Goal: Task Accomplishment & Management: Manage account settings

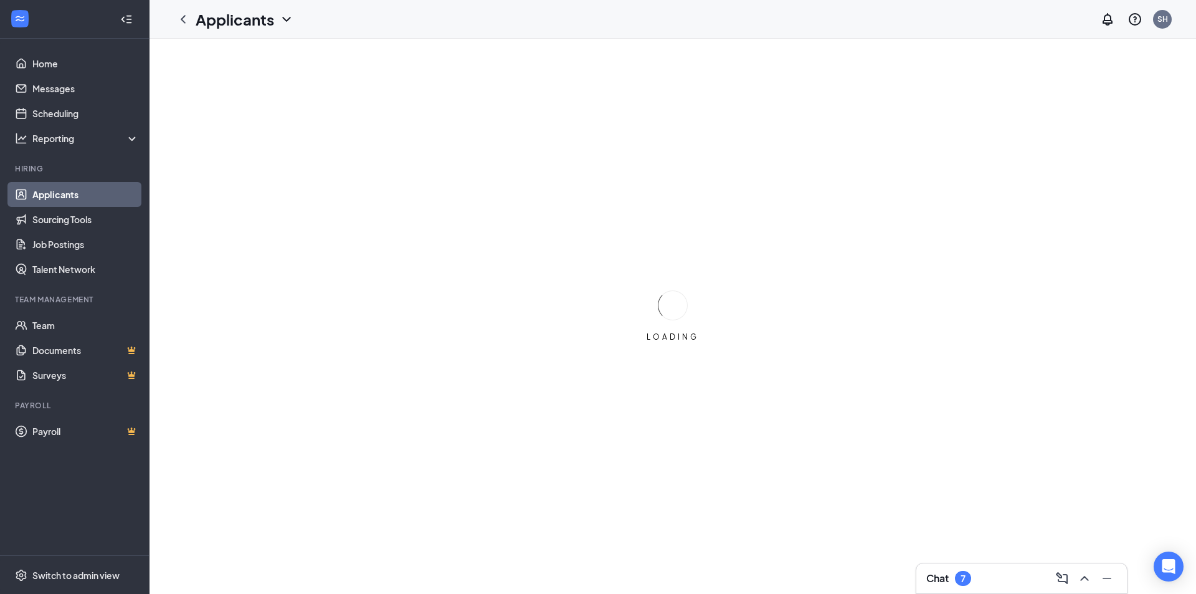
click at [1104, 575] on icon "Minimize" at bounding box center [1107, 578] width 15 height 15
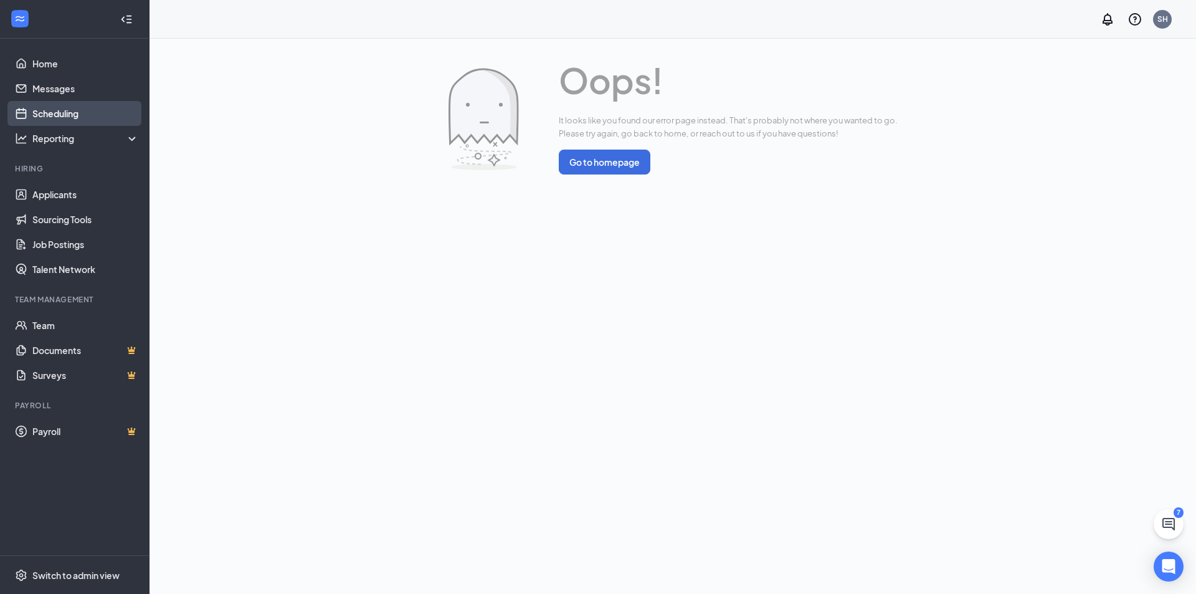
click at [47, 117] on link "Scheduling" at bounding box center [85, 113] width 107 height 25
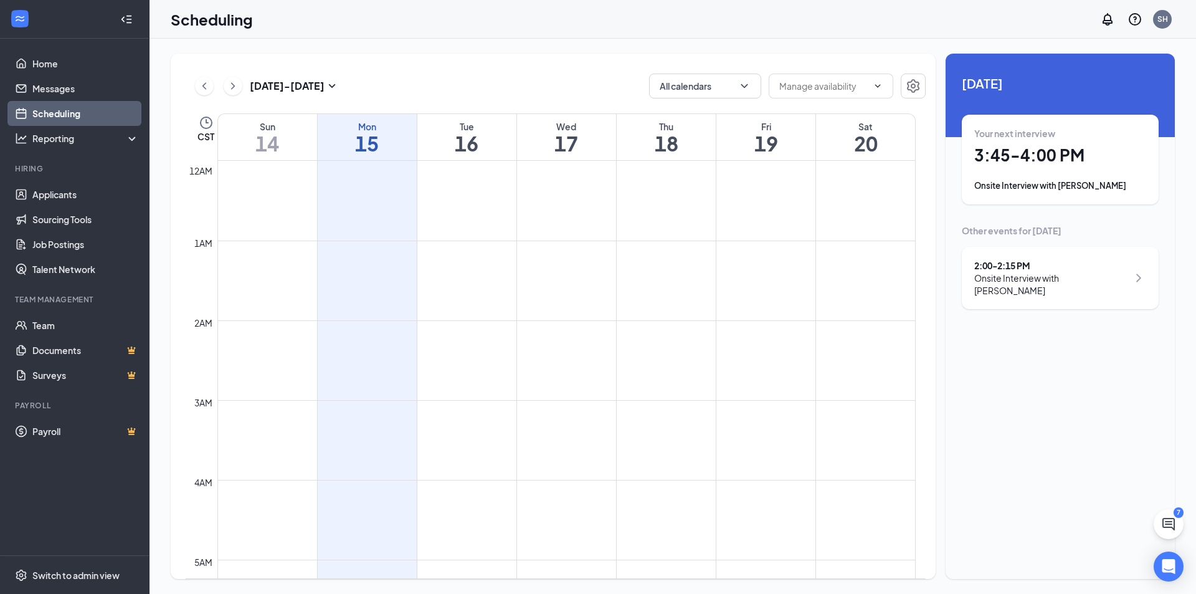
scroll to position [613, 0]
click at [1095, 282] on div "Onsite Interview with [PERSON_NAME]" at bounding box center [1052, 284] width 154 height 25
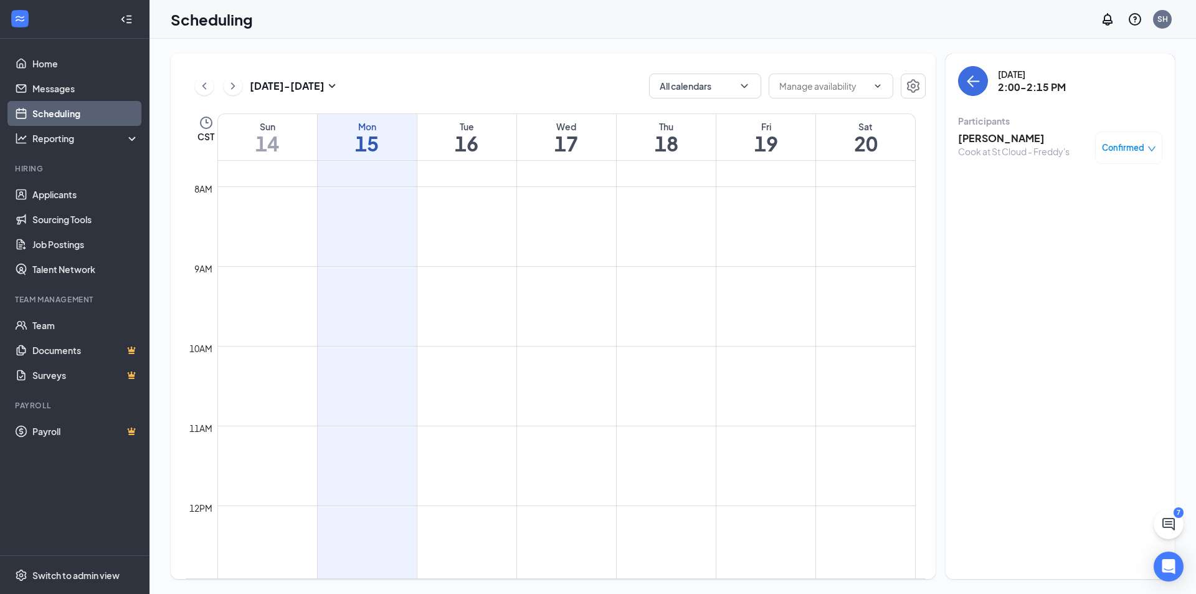
click at [1137, 146] on span "Confirmed" at bounding box center [1123, 147] width 42 height 12
click at [1120, 232] on span "Mark as no-show" at bounding box center [1092, 231] width 69 height 14
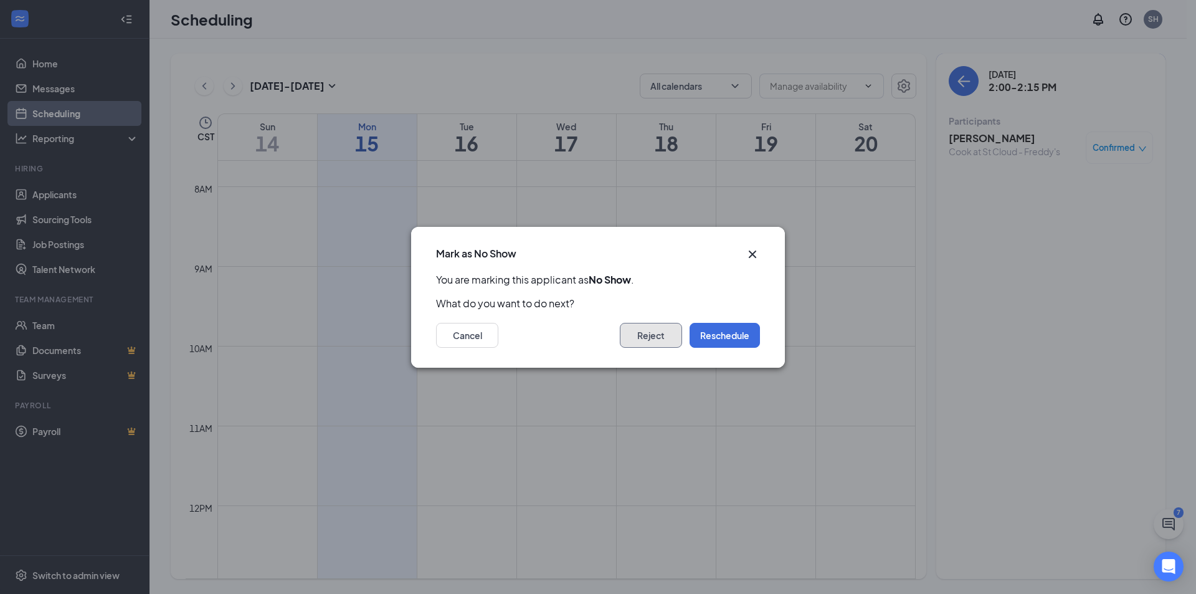
click at [642, 332] on button "Reject" at bounding box center [651, 335] width 62 height 25
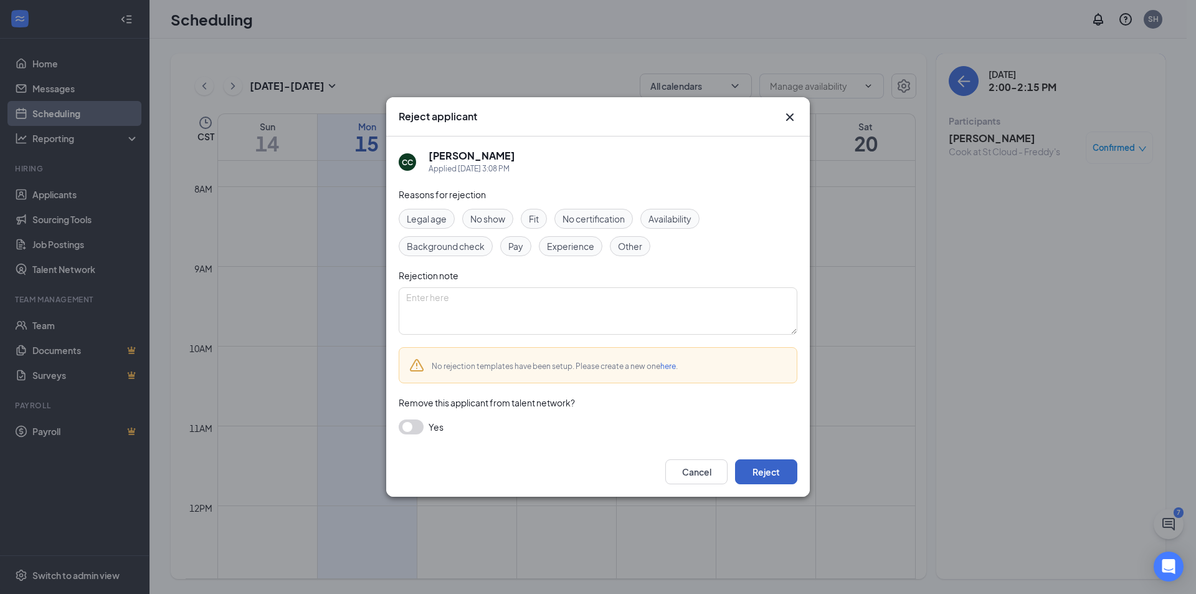
click at [776, 472] on button "Reject" at bounding box center [766, 471] width 62 height 25
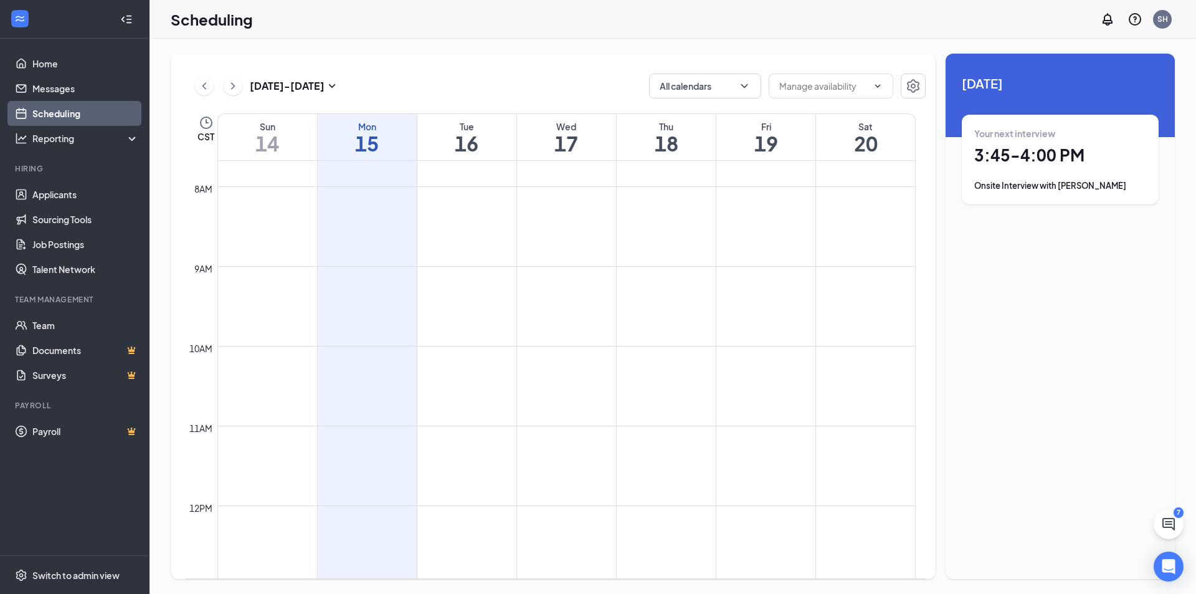
click at [465, 146] on h1 "16" at bounding box center [467, 143] width 99 height 21
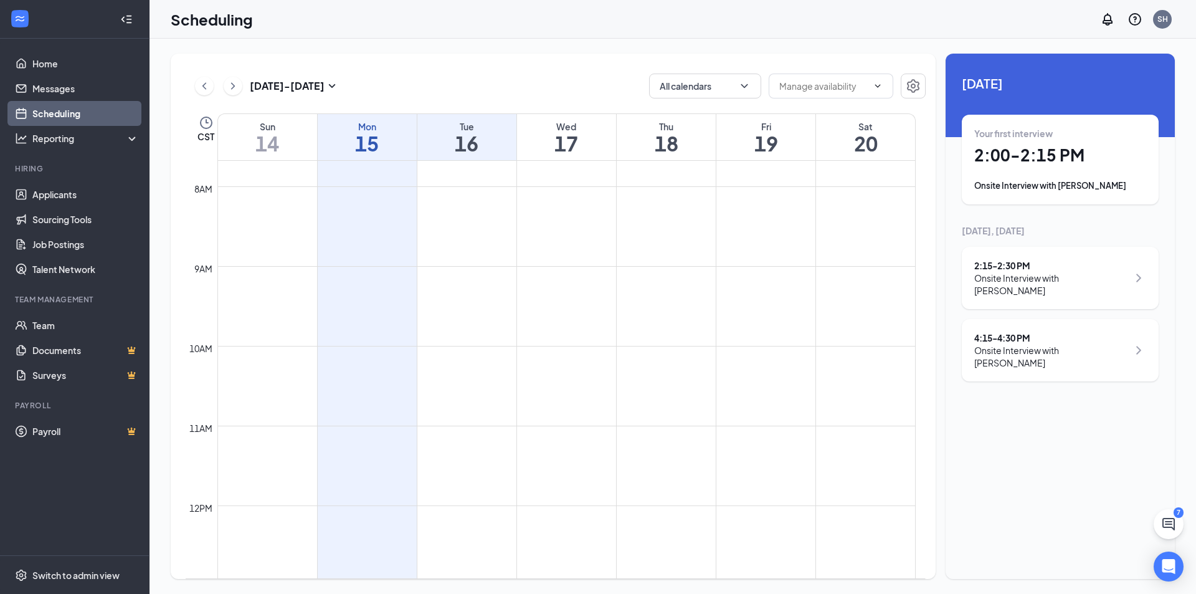
click at [566, 133] on h1 "17" at bounding box center [566, 143] width 99 height 21
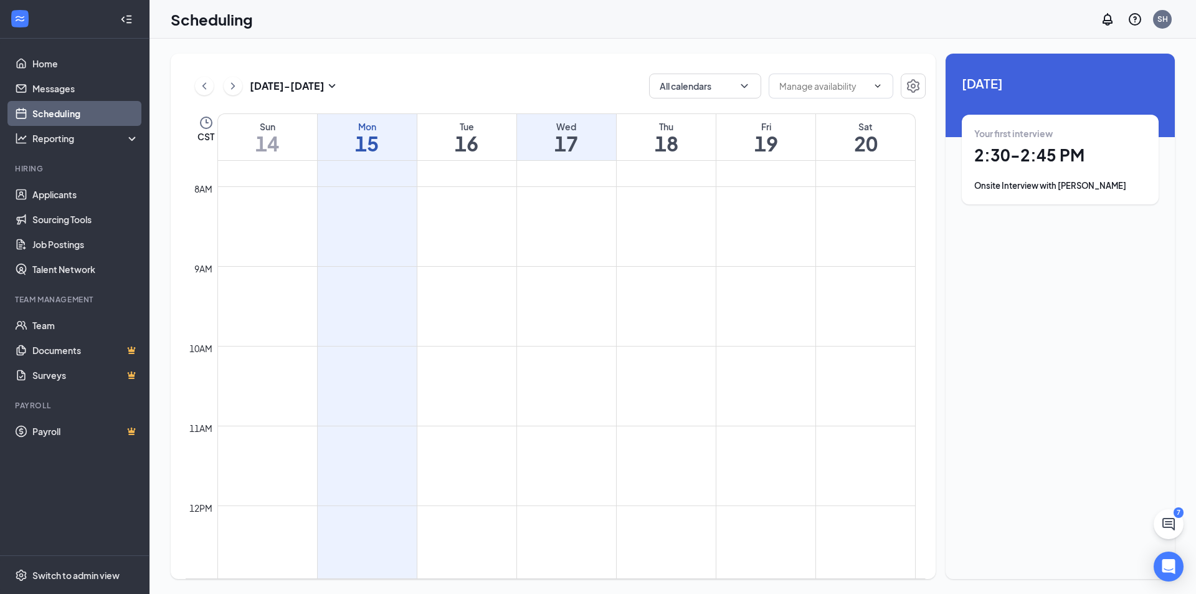
click at [724, 140] on h1 "19" at bounding box center [766, 143] width 99 height 21
click at [699, 142] on h1 "18" at bounding box center [666, 143] width 99 height 21
click at [768, 141] on h1 "19" at bounding box center [766, 143] width 99 height 21
click at [869, 145] on h1 "20" at bounding box center [865, 143] width 99 height 21
